Goal: Find specific page/section: Find specific page/section

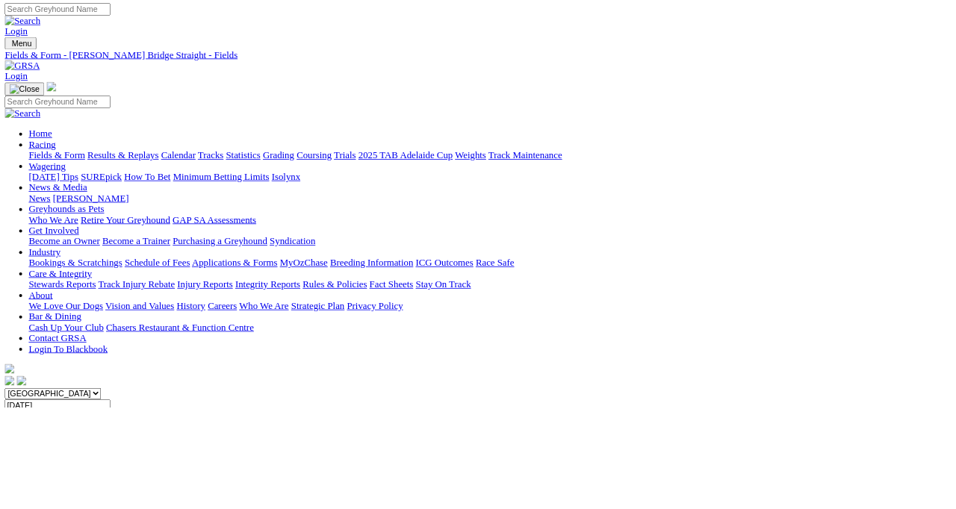
scroll to position [1, 0]
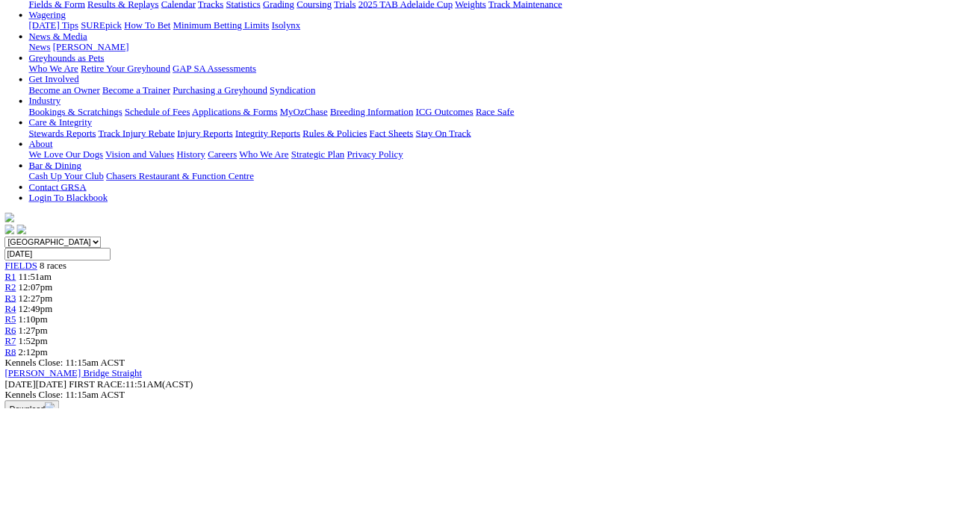
scroll to position [196, 0]
